Goal: Transaction & Acquisition: Purchase product/service

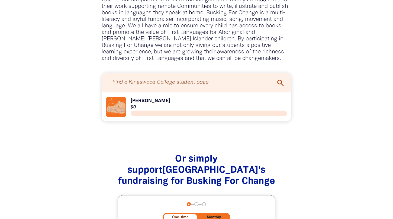
scroll to position [389, 0]
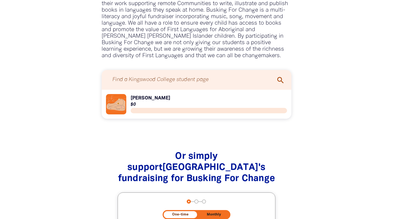
click at [280, 80] on icon "search" at bounding box center [280, 80] width 9 height 9
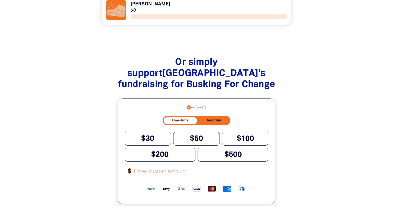
scroll to position [501, 0]
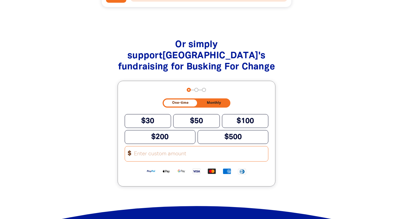
click at [150, 157] on input "Other Amount" at bounding box center [199, 153] width 138 height 15
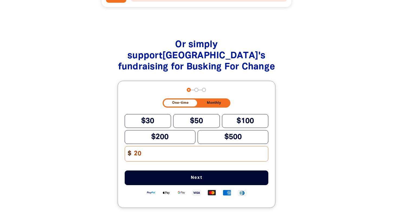
type input "20"
click at [171, 179] on span "Next" at bounding box center [197, 178] width 126 height 4
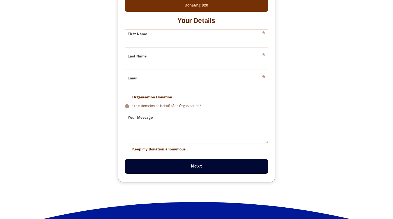
scroll to position [608, 0]
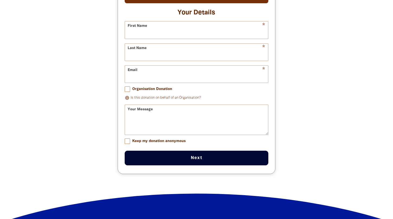
click at [126, 143] on input "Keep my donation anonymous" at bounding box center [127, 141] width 5 height 5
click at [95, 151] on div "Or simply support [GEOGRAPHIC_DATA] 's fundraising for Busking For Change arrow…" at bounding box center [197, 59] width 278 height 274
click at [128, 143] on input "Keep my donation anonymous" at bounding box center [127, 141] width 5 height 5
checkbox input "false"
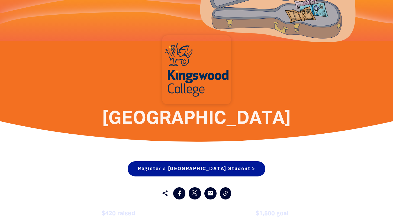
scroll to position [0, 0]
